Goal: Use online tool/utility

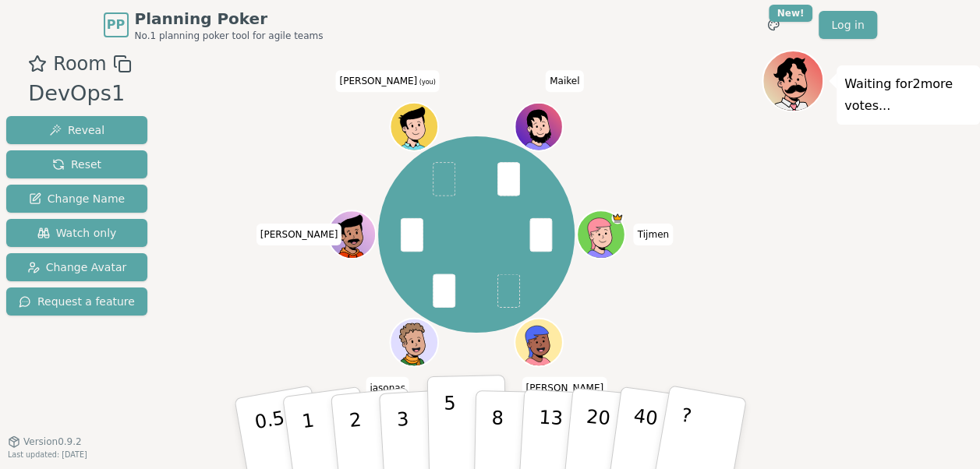
click at [451, 444] on p "5" at bounding box center [449, 434] width 13 height 84
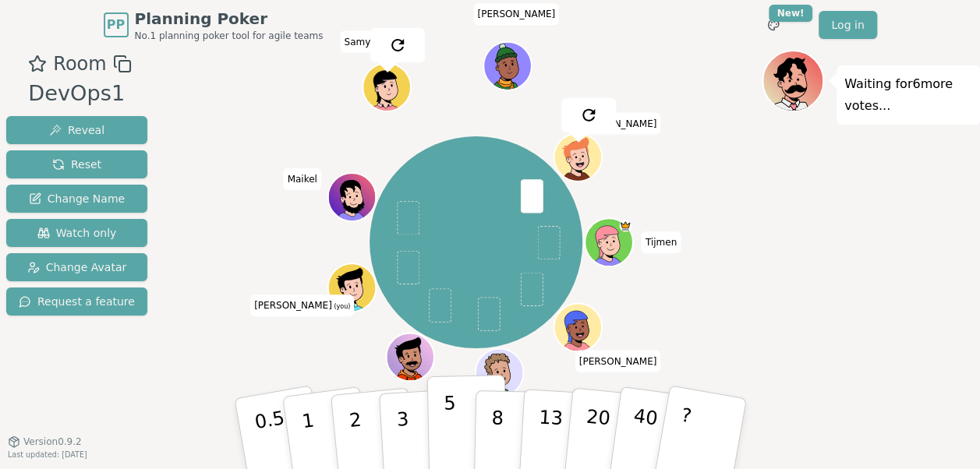
click at [446, 443] on p "5" at bounding box center [449, 434] width 13 height 84
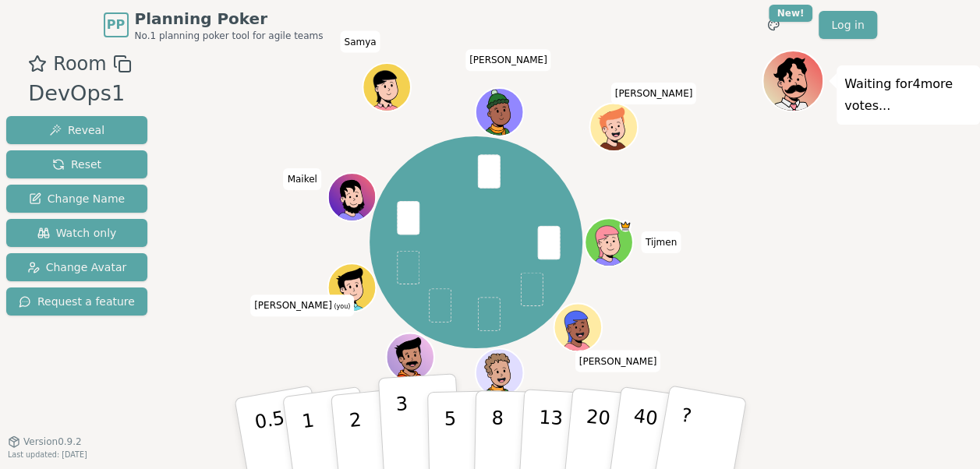
click at [399, 465] on p "3" at bounding box center [402, 435] width 17 height 85
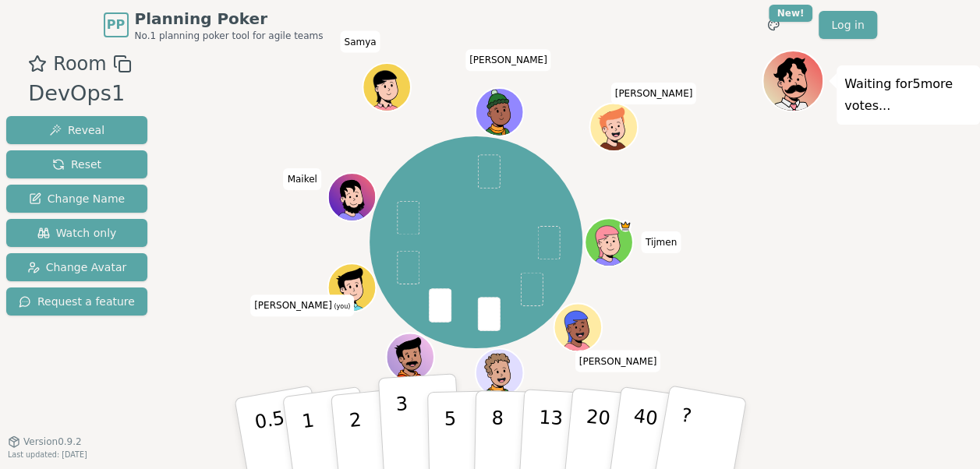
click at [408, 444] on button "3" at bounding box center [419, 434] width 85 height 122
click at [404, 447] on p "3" at bounding box center [402, 435] width 17 height 85
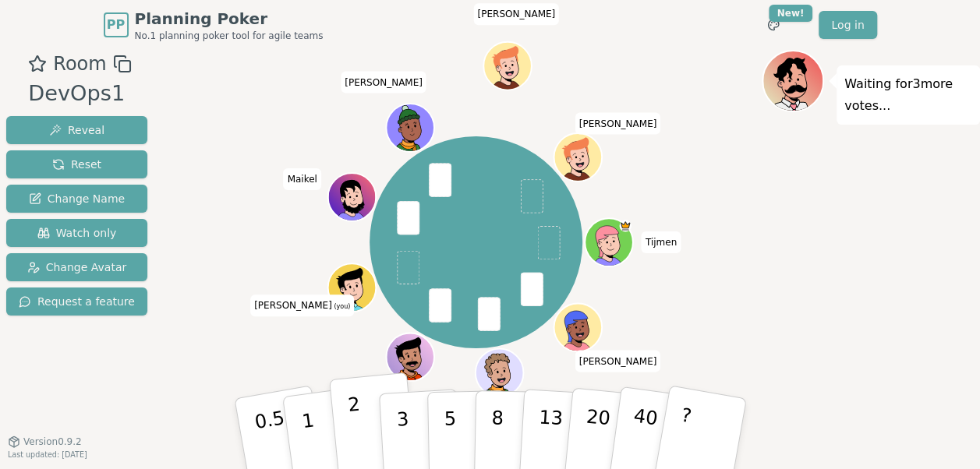
click at [366, 427] on button "2" at bounding box center [372, 435] width 89 height 124
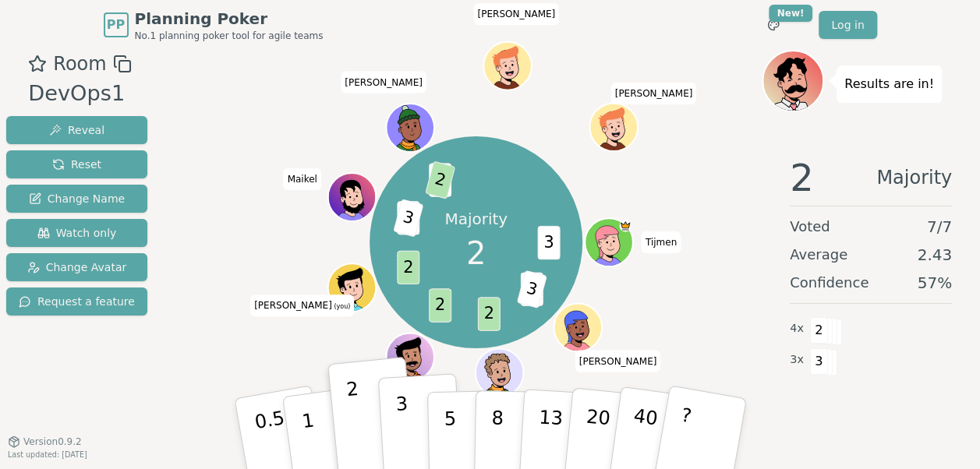
click at [385, 454] on button "3" at bounding box center [419, 434] width 85 height 122
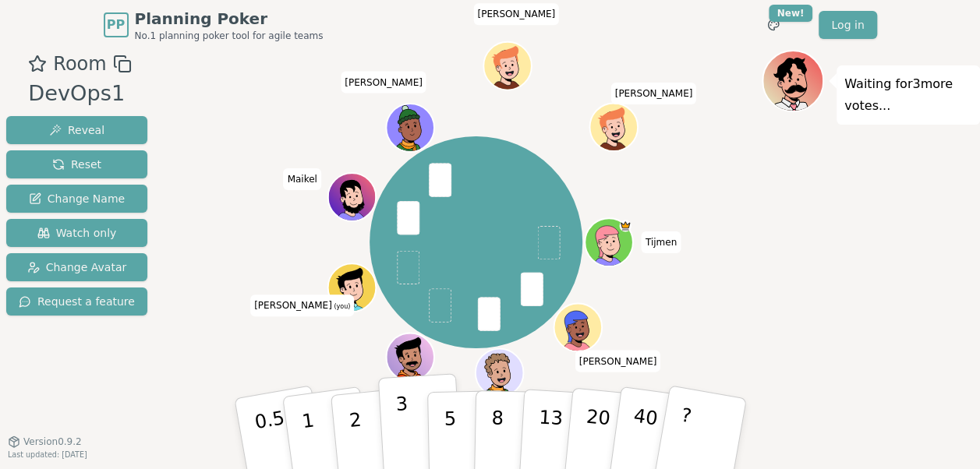
click at [408, 437] on button "3" at bounding box center [419, 434] width 85 height 122
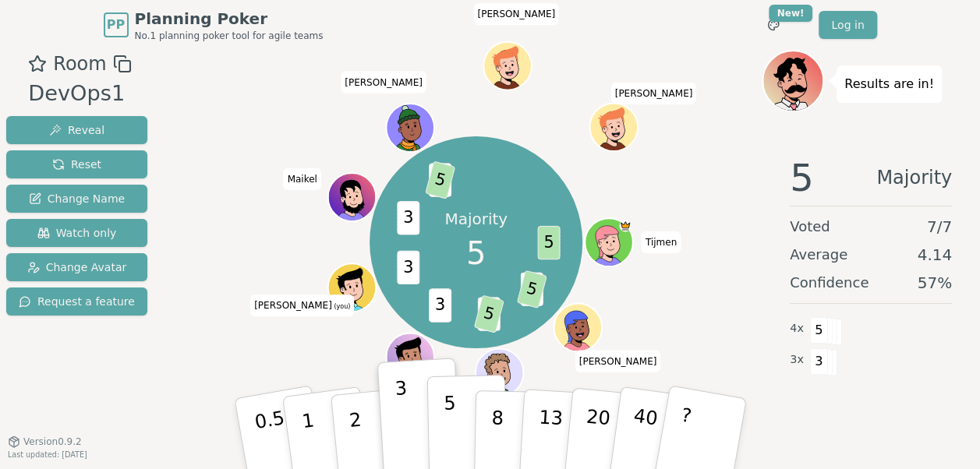
click at [458, 459] on button "5" at bounding box center [466, 434] width 80 height 118
